Goal: Task Accomplishment & Management: Manage account settings

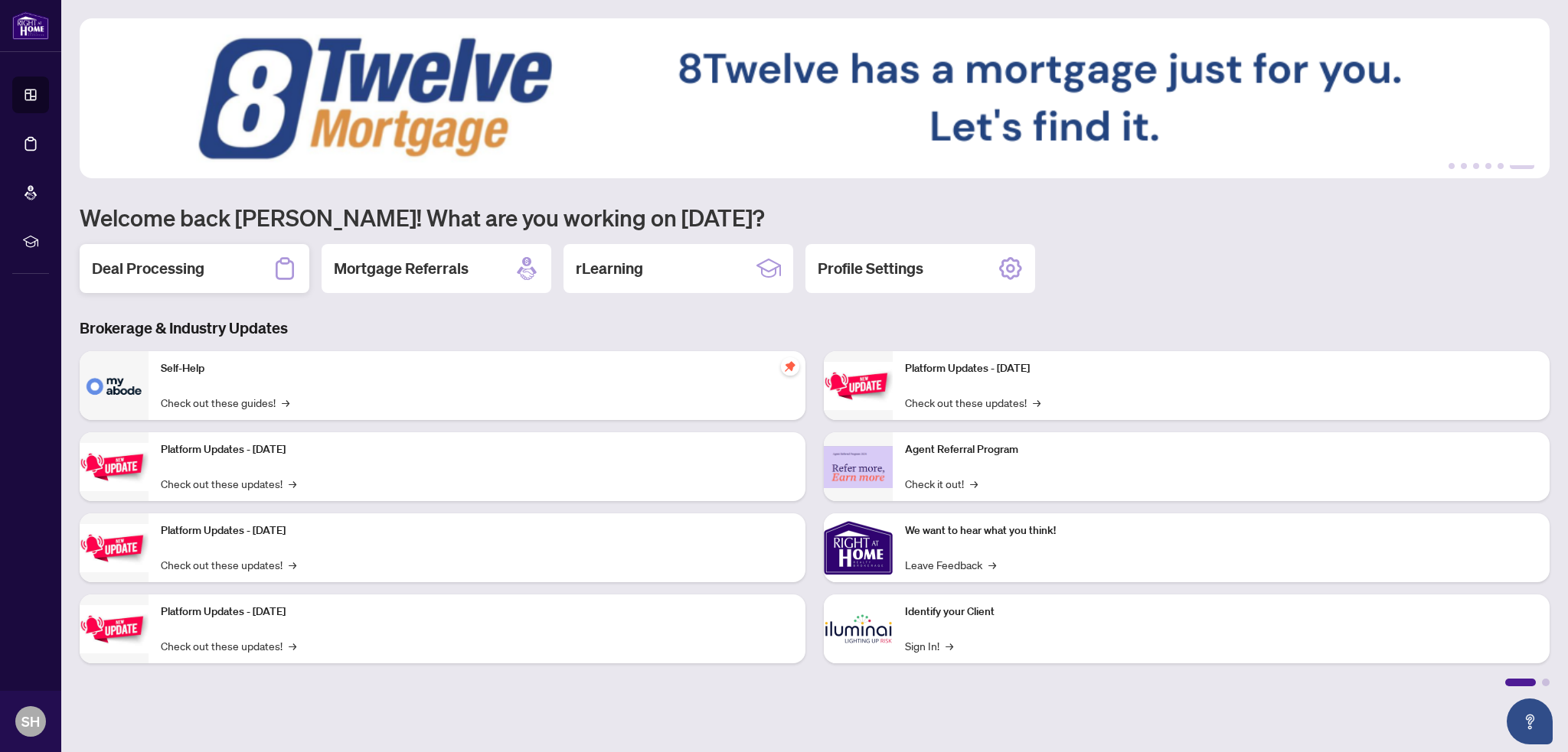
click at [139, 254] on div "Deal Processing" at bounding box center [194, 268] width 230 height 49
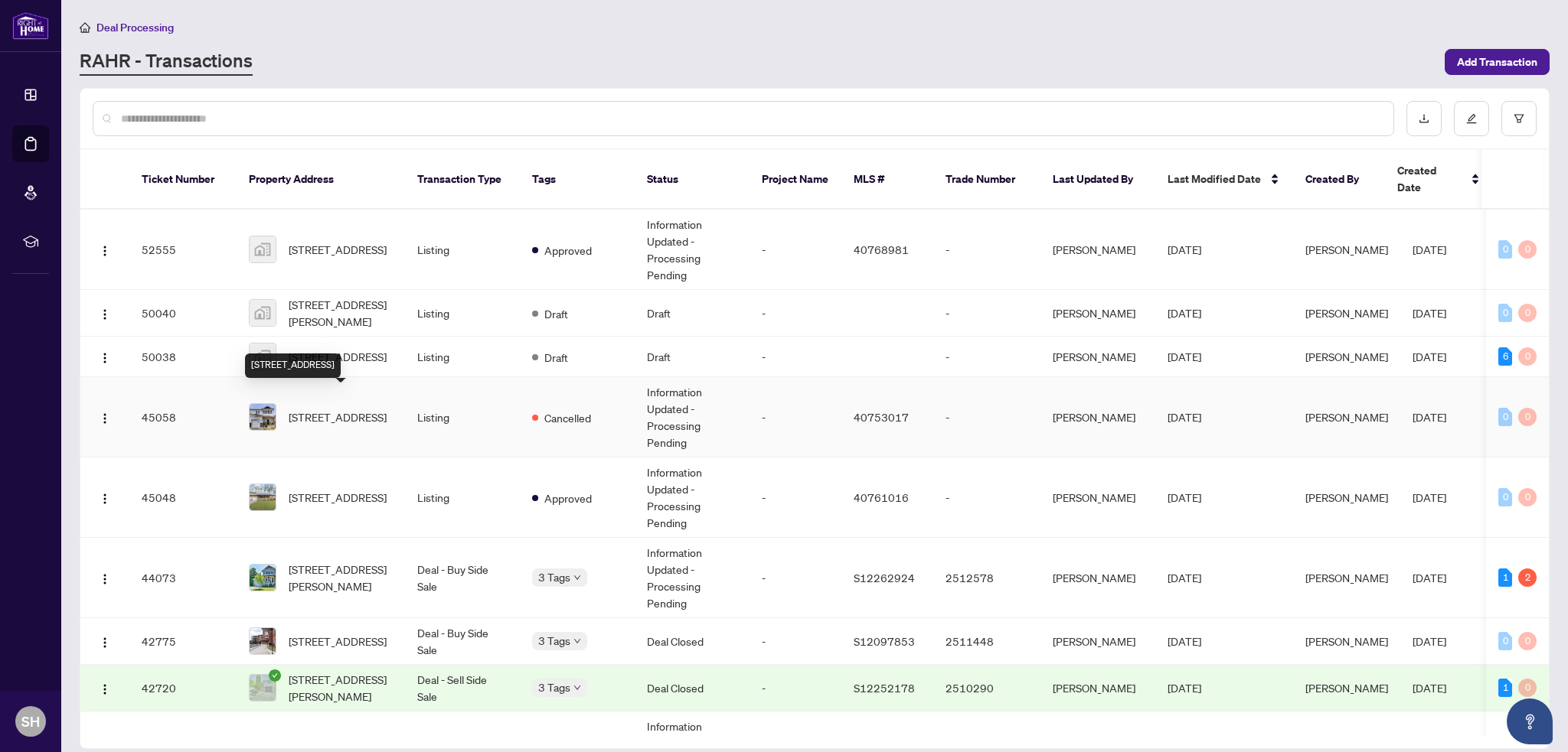
click at [322, 409] on span "[STREET_ADDRESS]" at bounding box center [337, 418] width 98 height 17
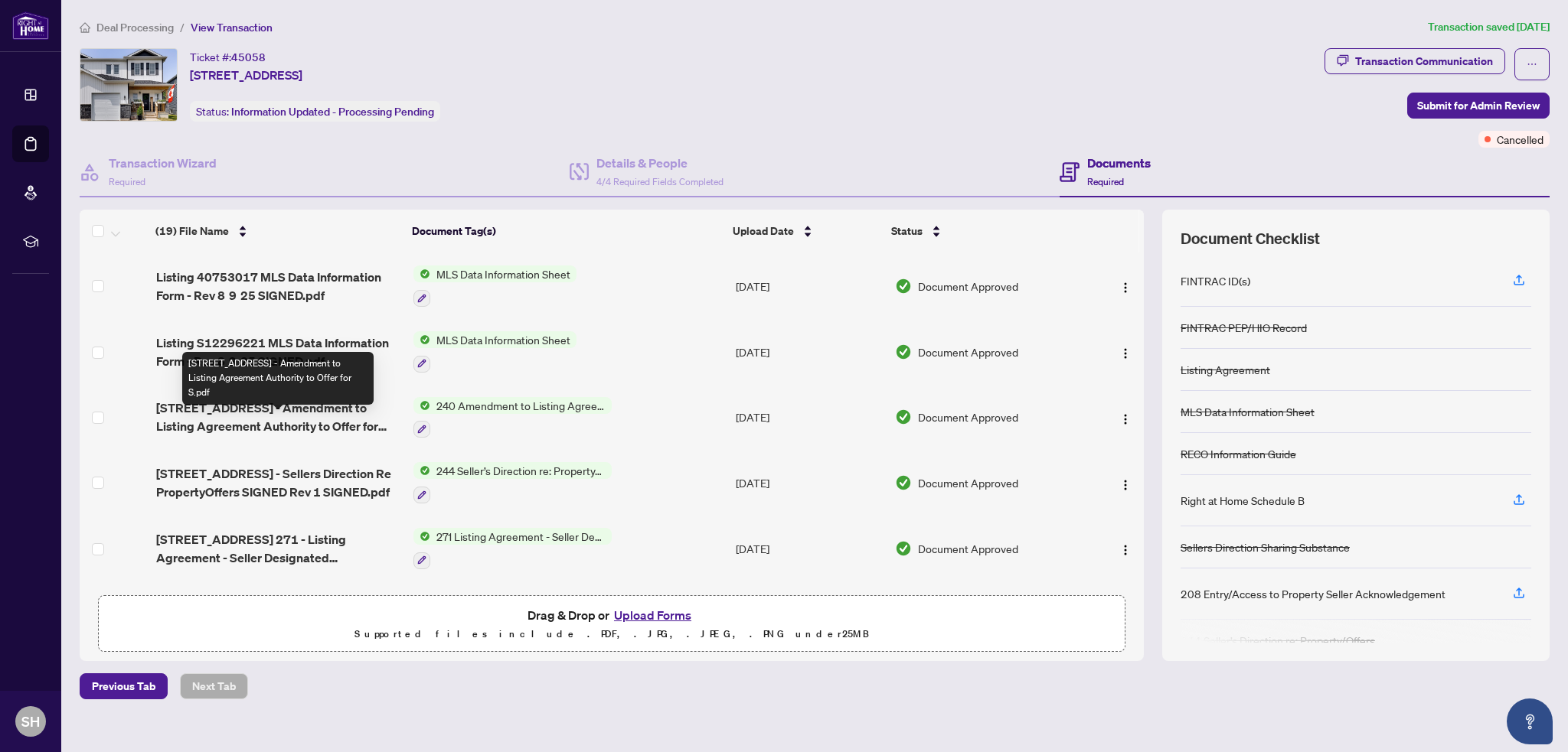
scroll to position [153, 0]
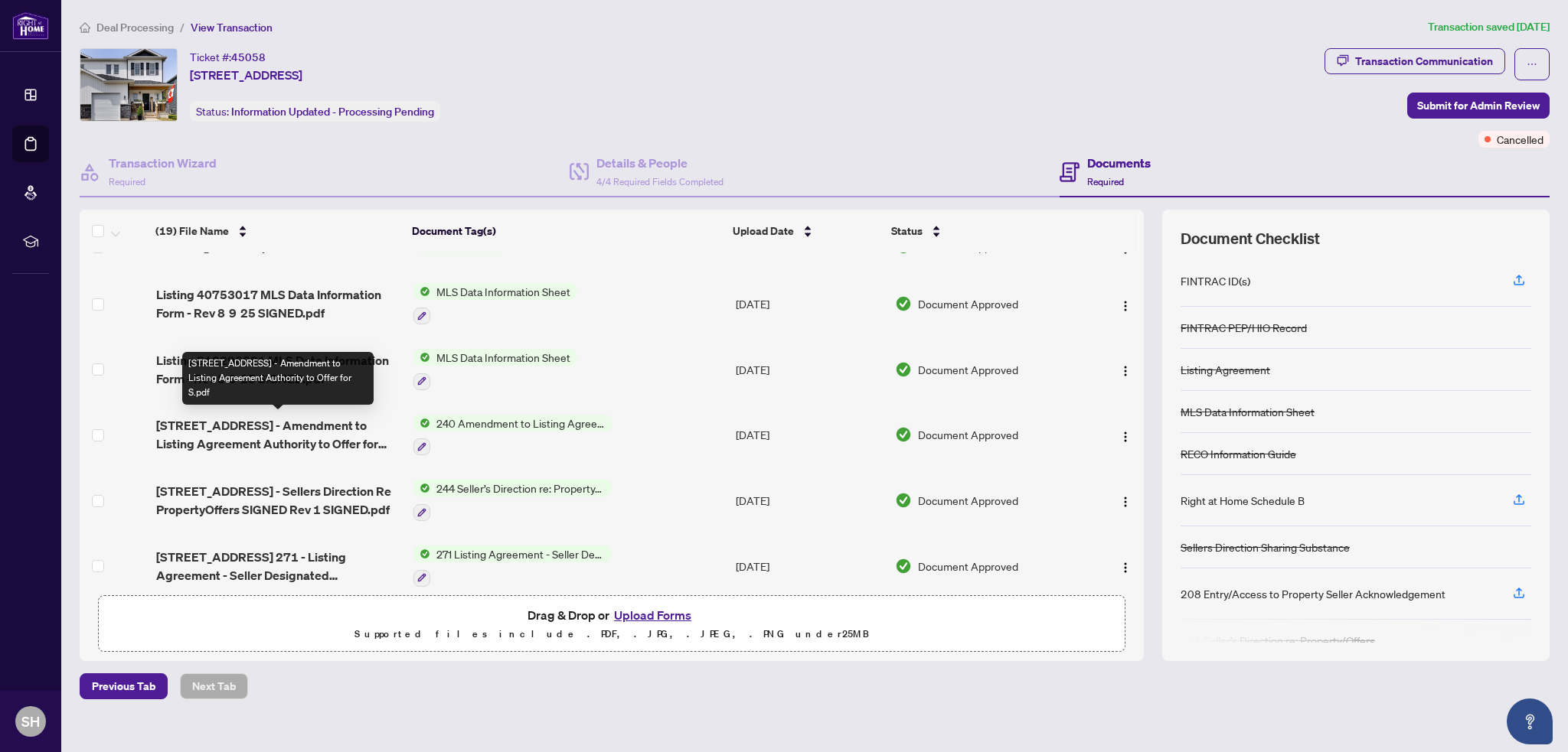
click at [236, 419] on span "[STREET_ADDRESS] - Amendment to Listing Agreement Authority to Offer for S.pdf" at bounding box center [279, 435] width 245 height 36
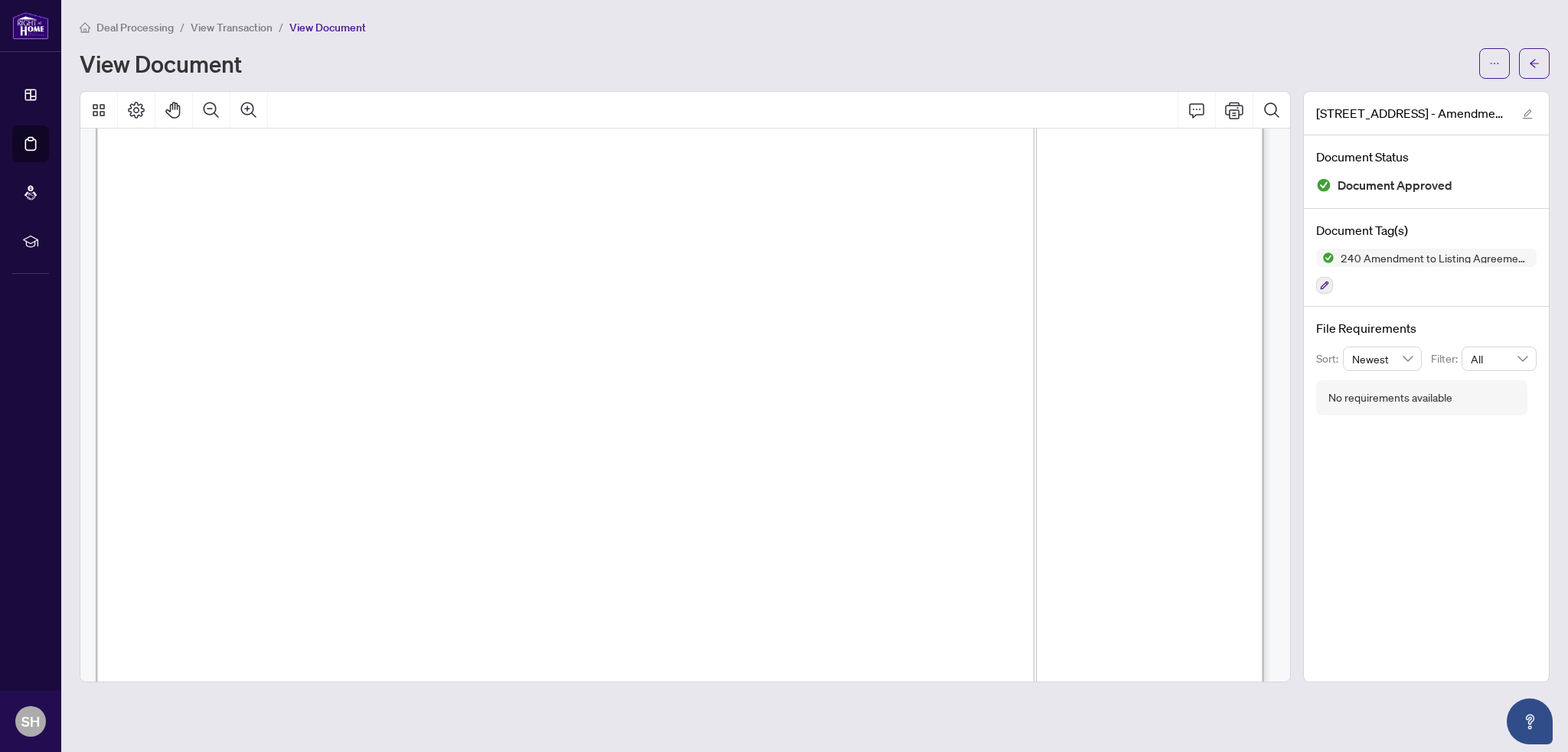
scroll to position [408, 0]
